Goal: Navigation & Orientation: Find specific page/section

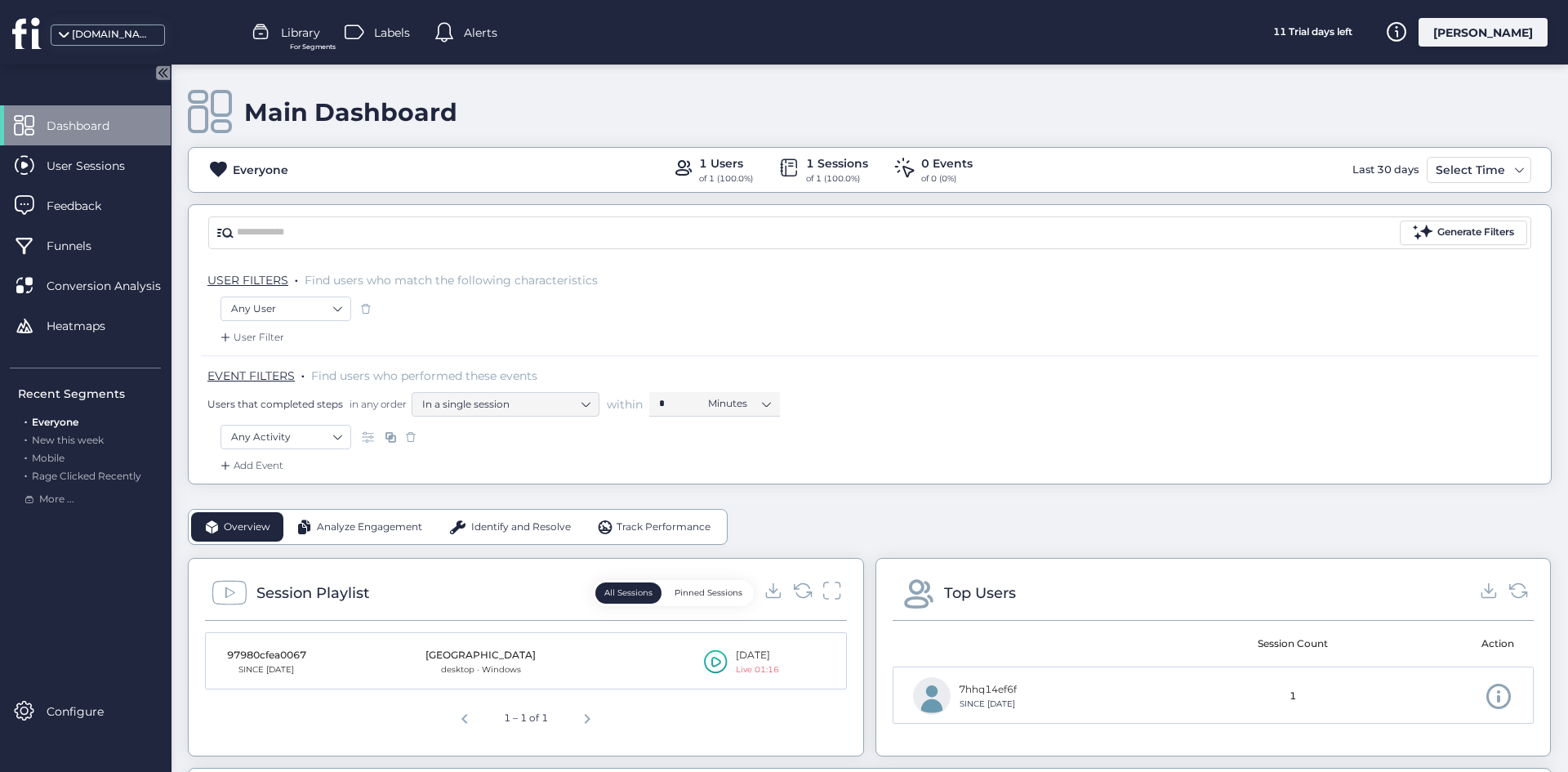
scroll to position [490, 0]
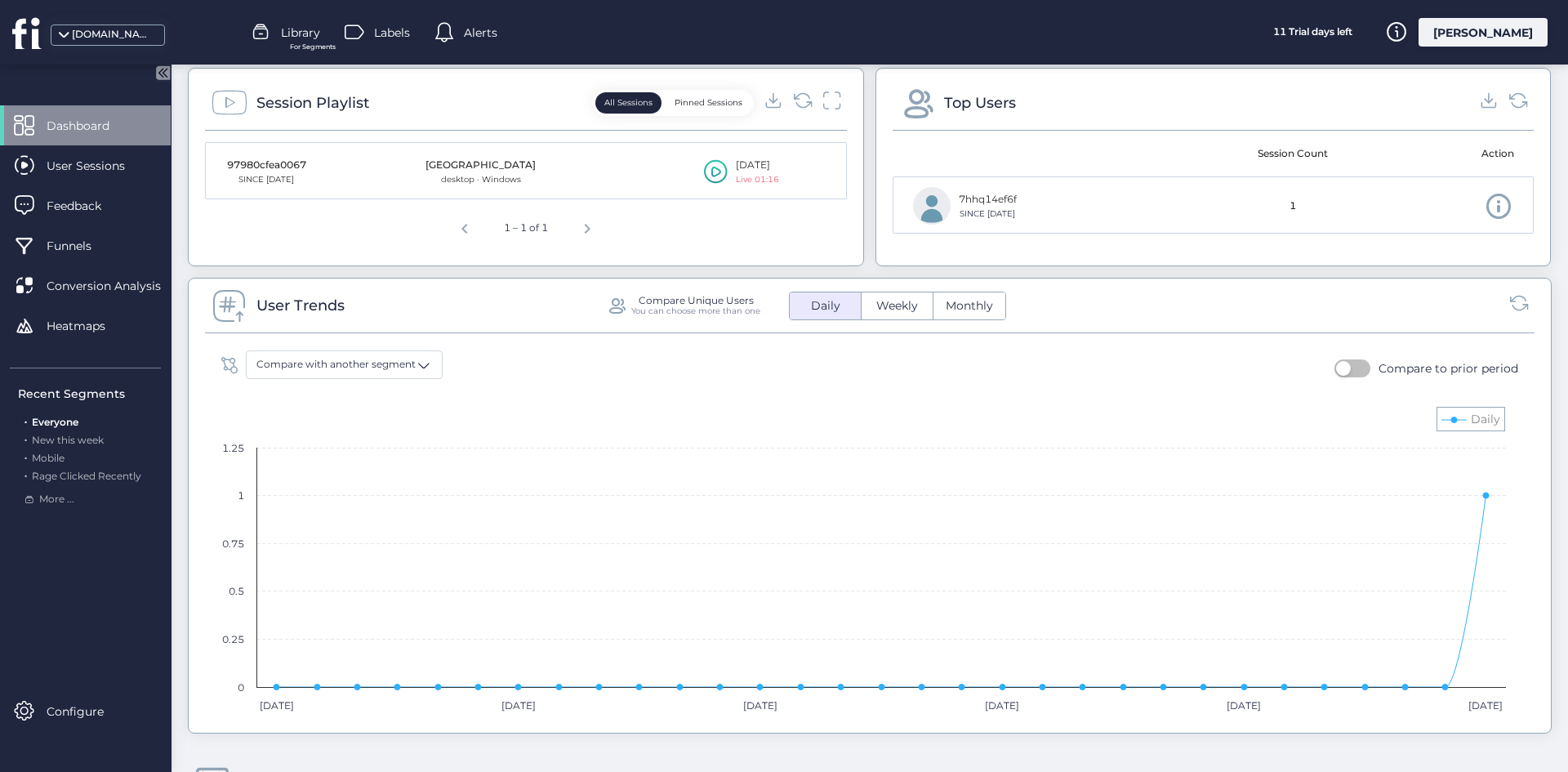
click at [1079, 413] on rect at bounding box center [864, 560] width 1301 height 326
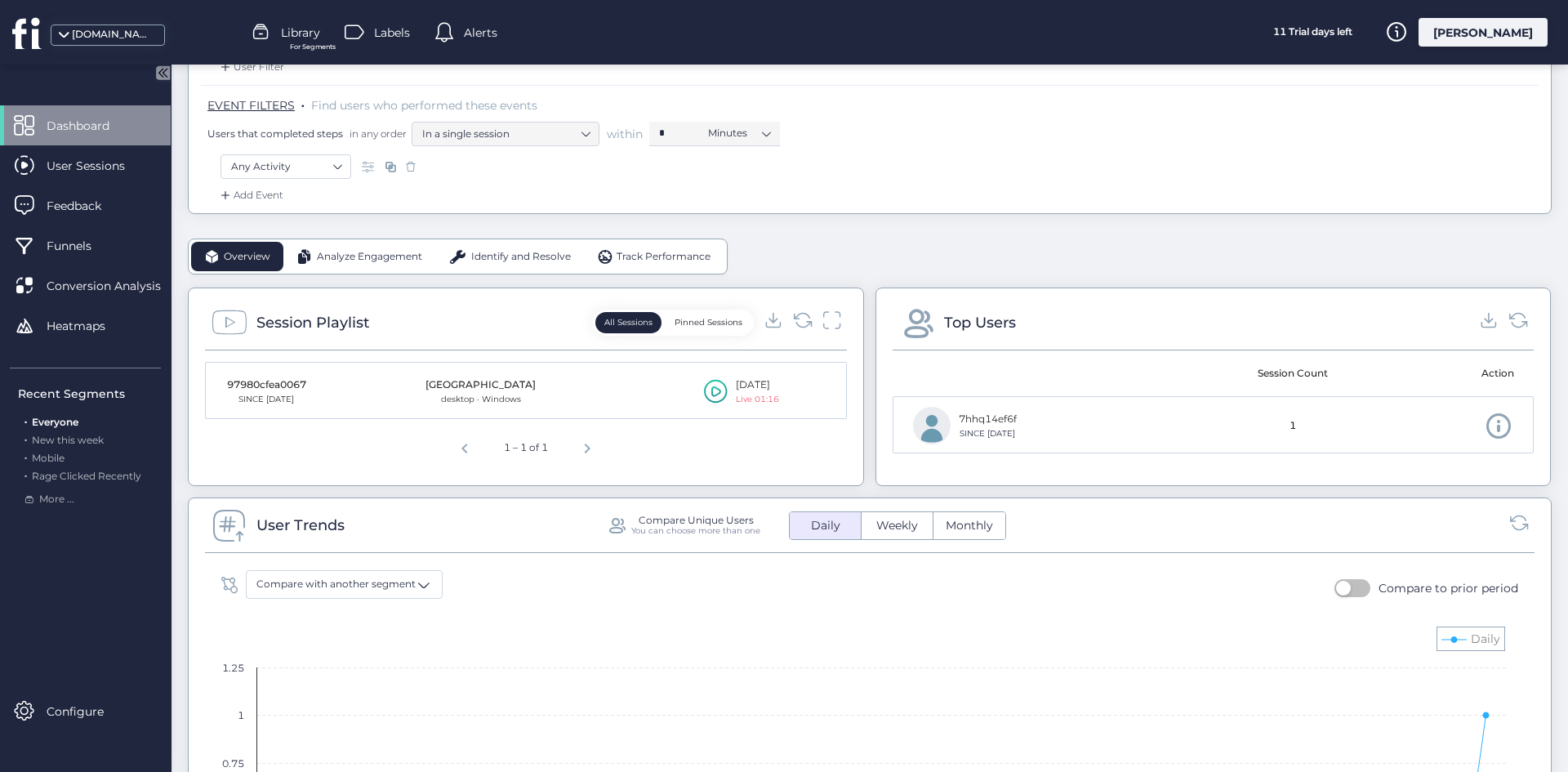
scroll to position [81, 0]
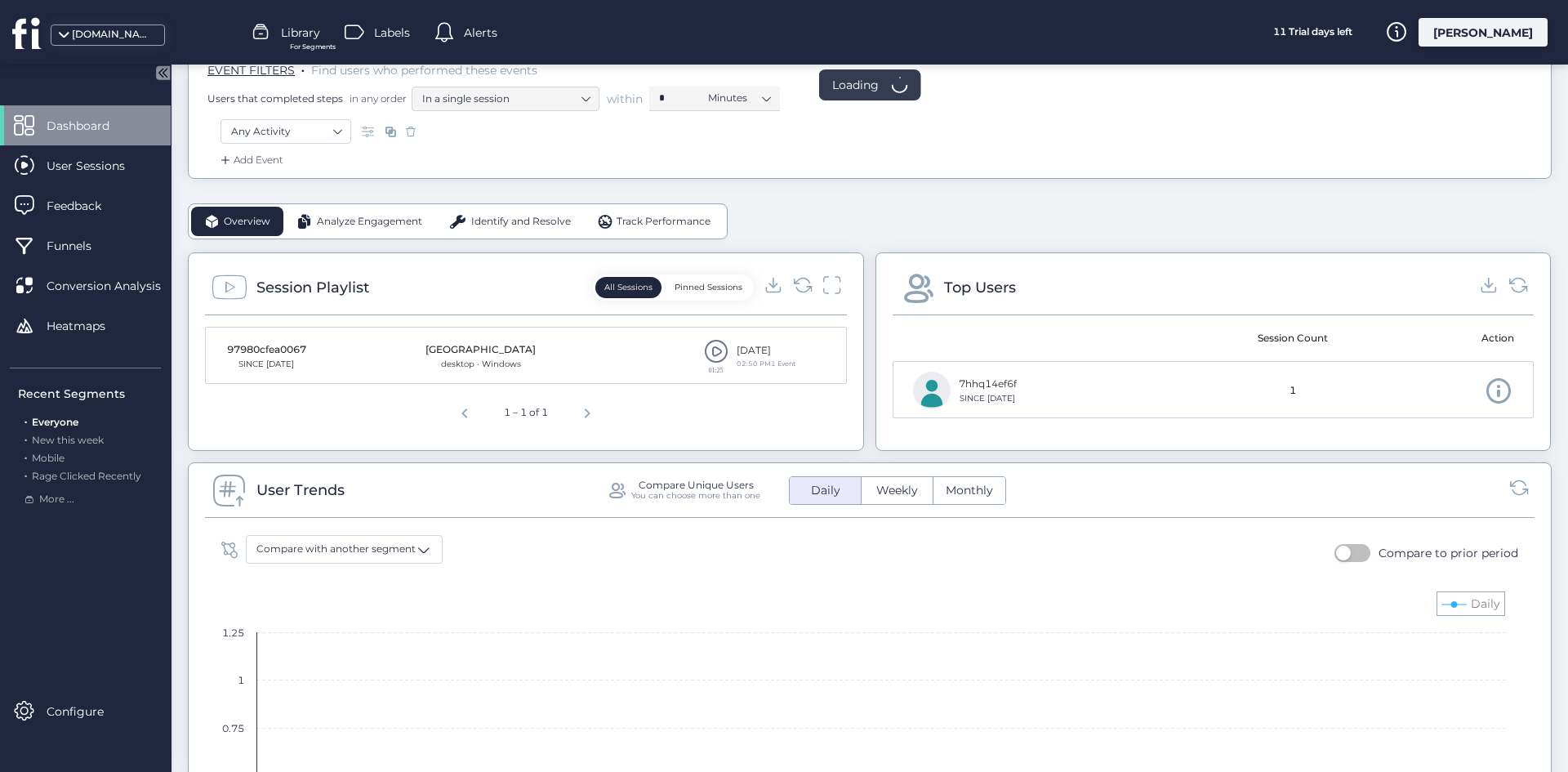
scroll to position [326, 0]
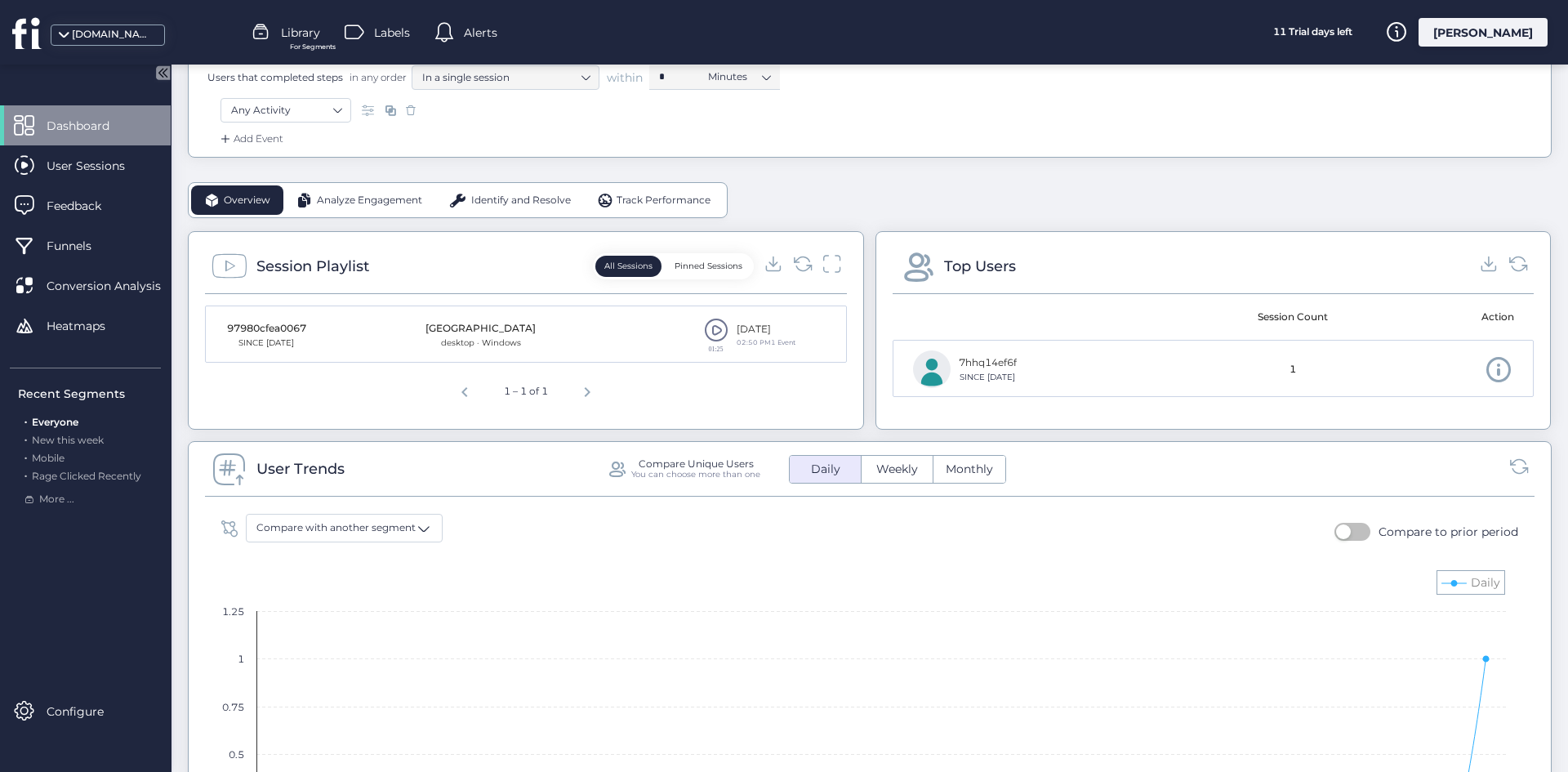
drag, startPoint x: 923, startPoint y: 564, endPoint x: 1352, endPoint y: 485, distance: 436.2
click at [927, 566] on rect at bounding box center [864, 723] width 1301 height 326
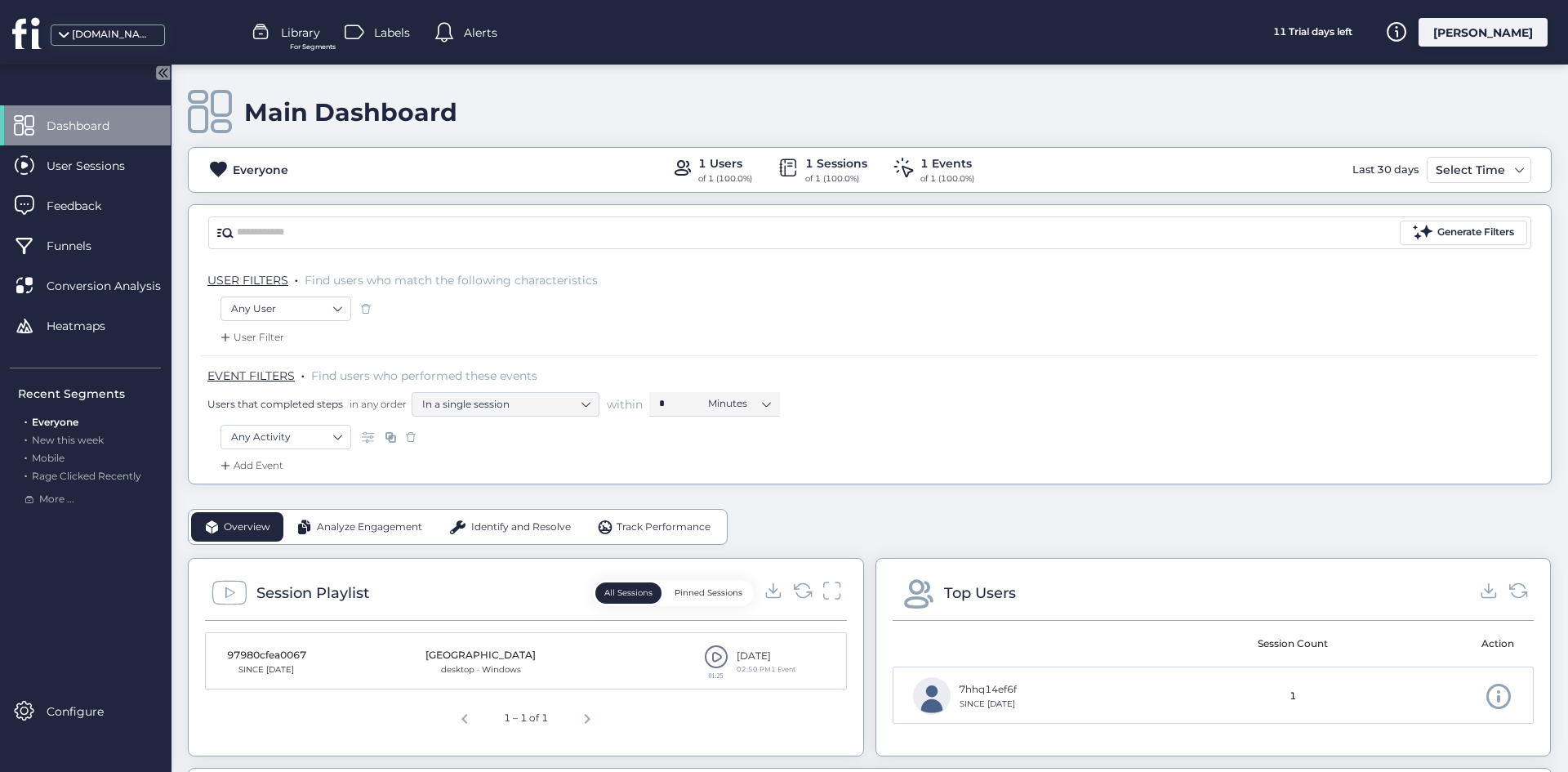
click at [1001, 435] on div "Any Activity" at bounding box center [870, 438] width 1299 height 28
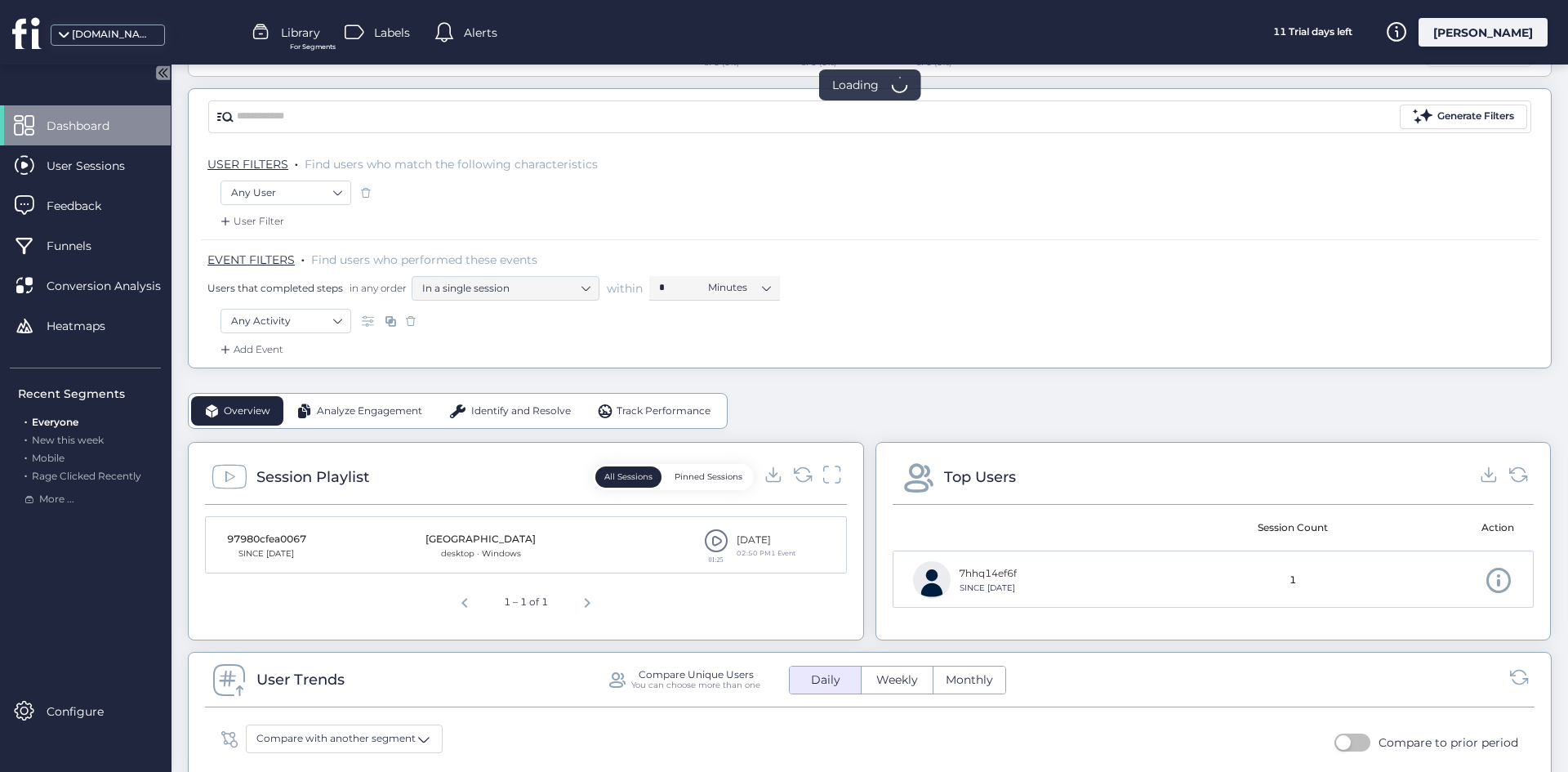
scroll to position [164, 0]
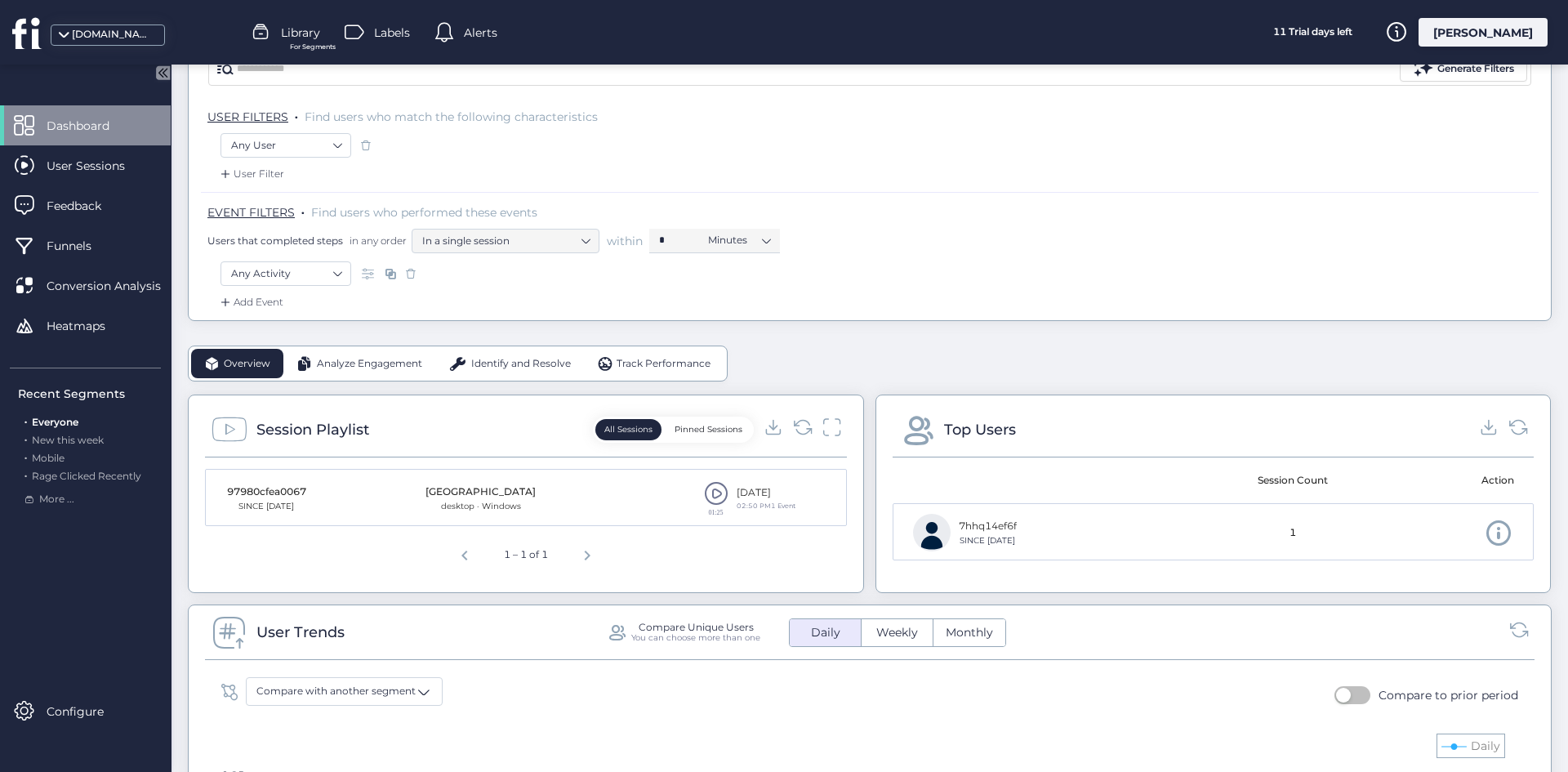
click at [1154, 278] on div "Any Activity" at bounding box center [870, 274] width 1299 height 28
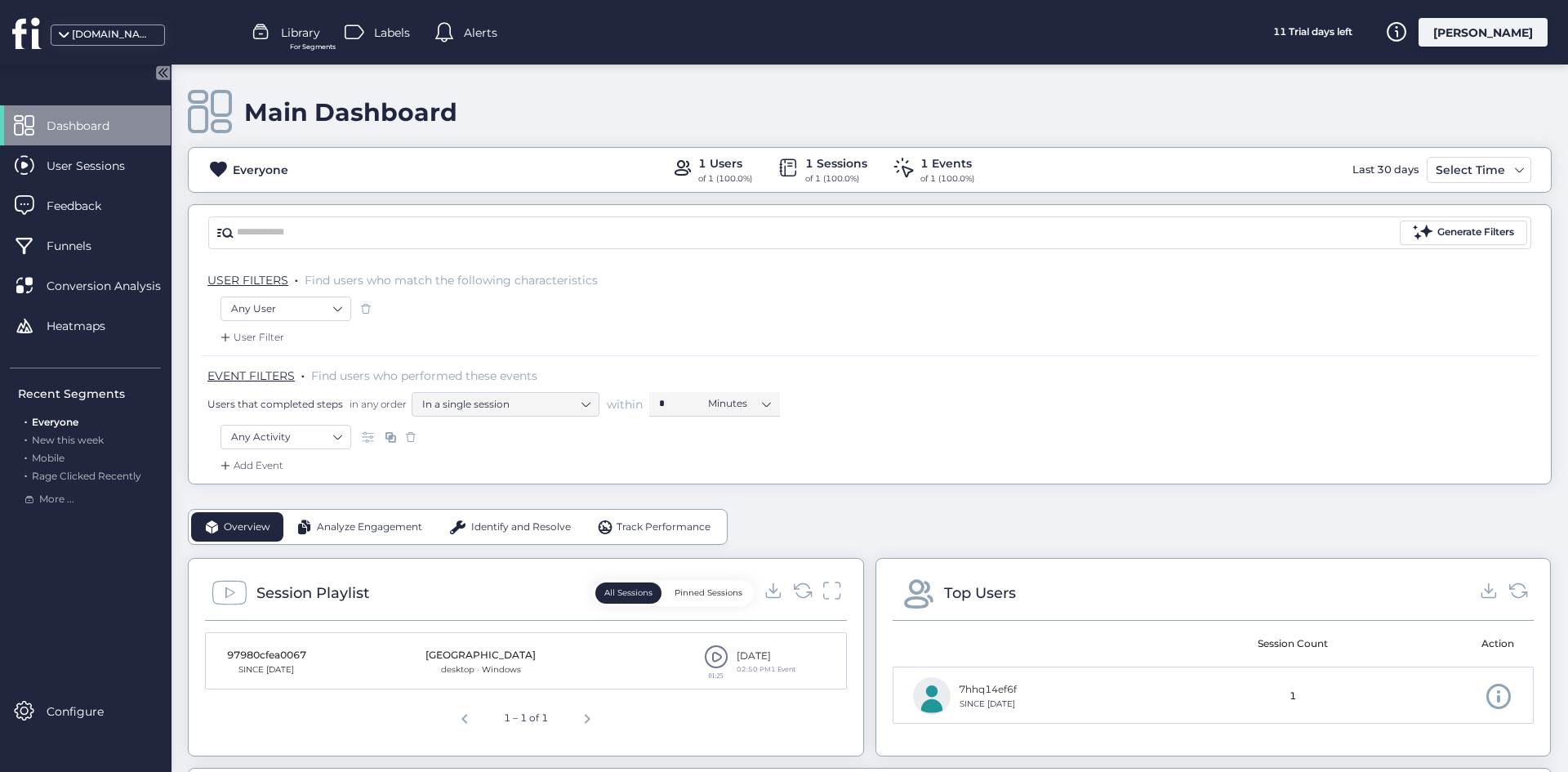
click at [1132, 363] on div "EVENT FILTERS . Find users who performed these events Users that completed step…" at bounding box center [870, 389] width 1338 height 70
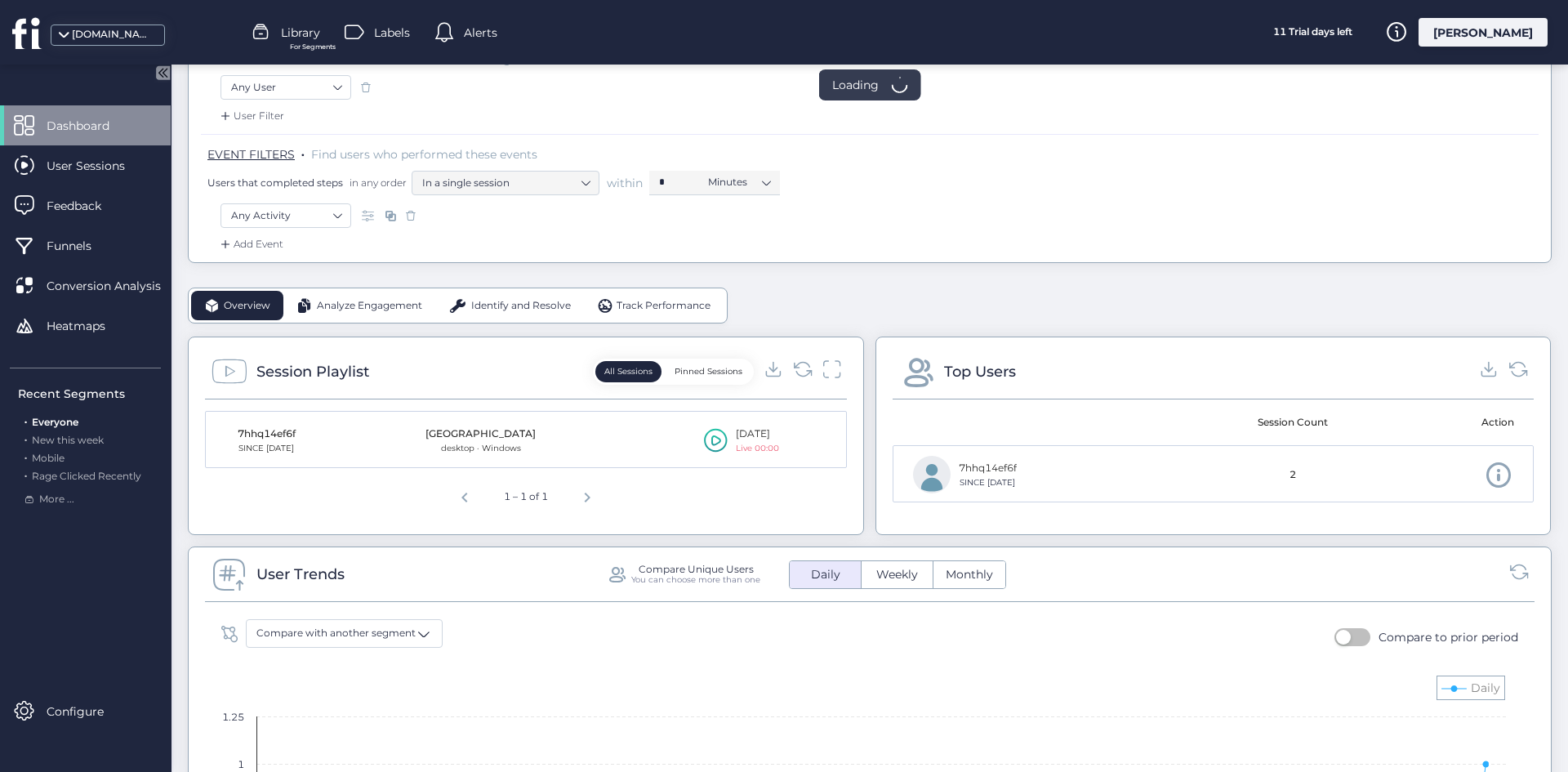
scroll to position [245, 0]
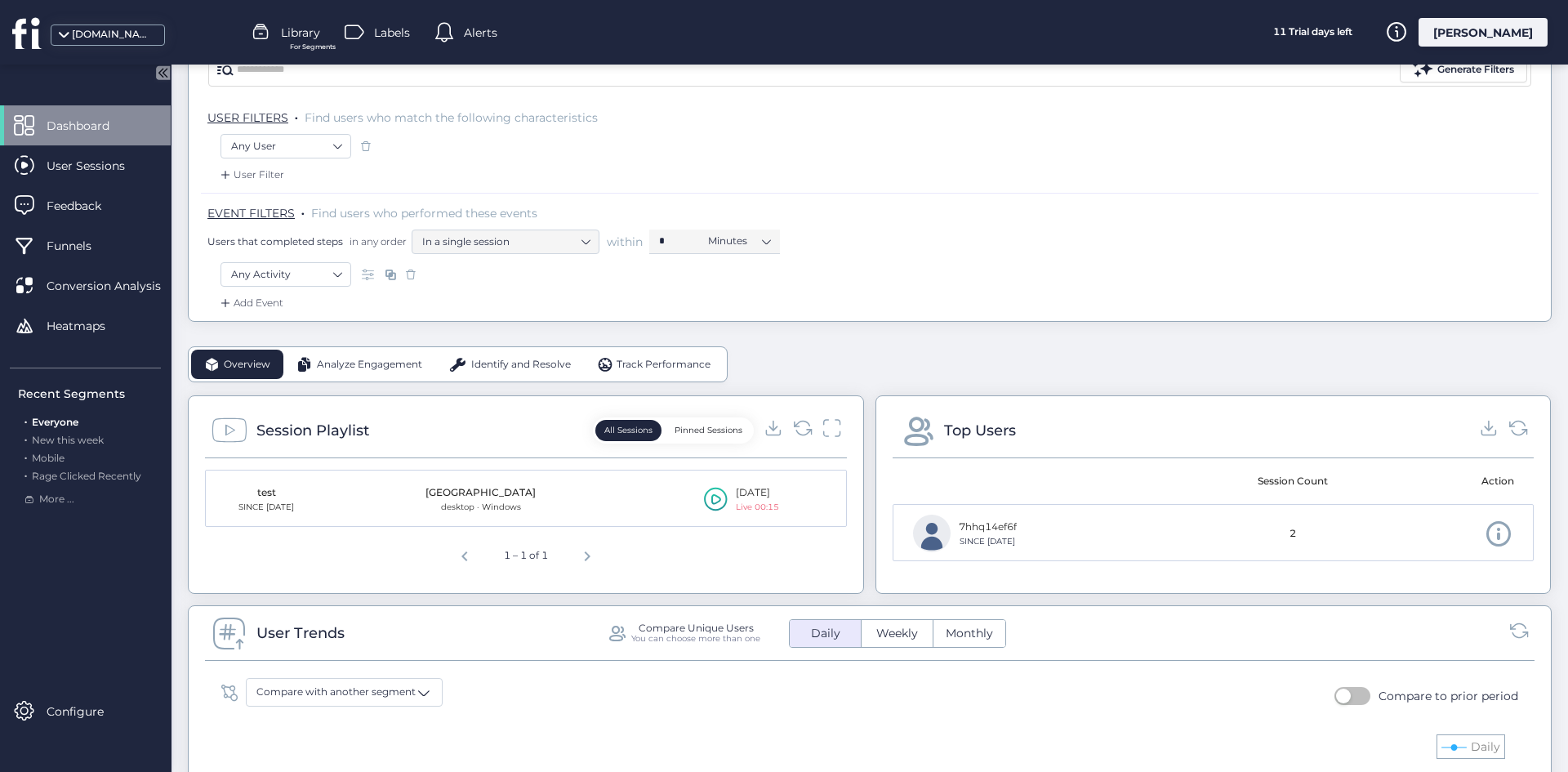
scroll to position [164, 0]
drag, startPoint x: 1249, startPoint y: 532, endPoint x: 1335, endPoint y: 441, distance: 125.2
click at [1335, 441] on div "Top Users Session Count Action 7hhq14ef6f SINCE [DATE] 2" at bounding box center [1214, 493] width 677 height 198
drag, startPoint x: 1272, startPoint y: 468, endPoint x: 1315, endPoint y: 527, distance: 73.0
click at [1329, 536] on div "Top Users Session Count Action 7hhq14ef6f SINCE [DATE] 2" at bounding box center [1214, 493] width 677 height 198
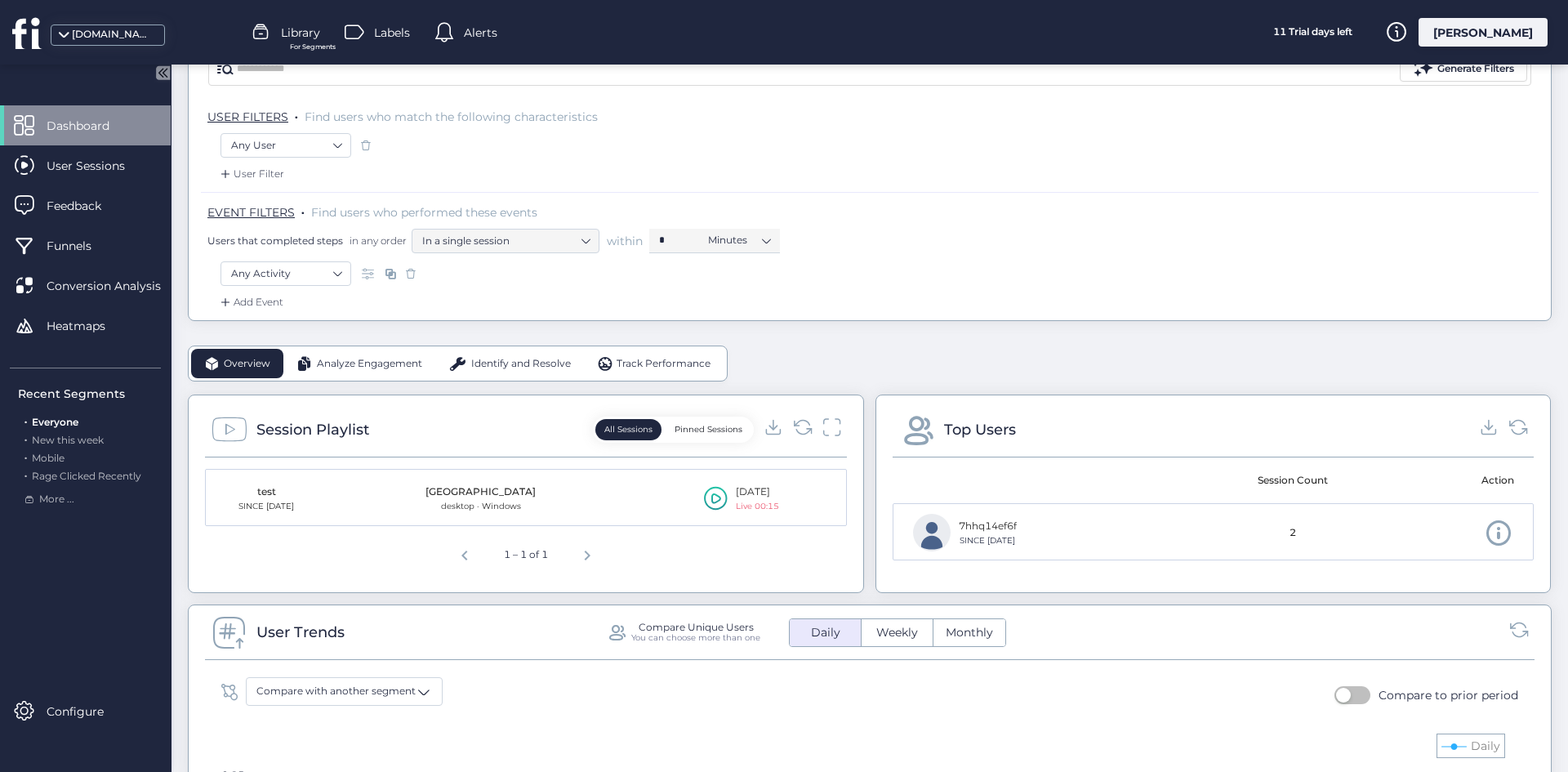
drag, startPoint x: 1528, startPoint y: 540, endPoint x: 1037, endPoint y: 391, distance: 513.1
